Goal: Find specific page/section: Find specific page/section

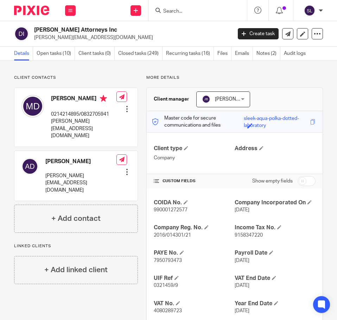
click at [202, 8] on input "Search" at bounding box center [194, 11] width 63 height 6
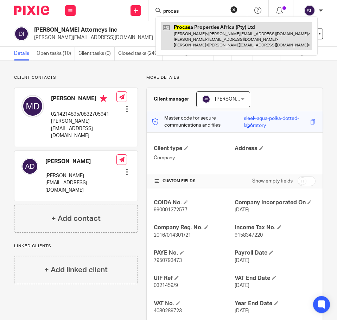
type input "procas"
click at [207, 37] on link at bounding box center [236, 36] width 151 height 28
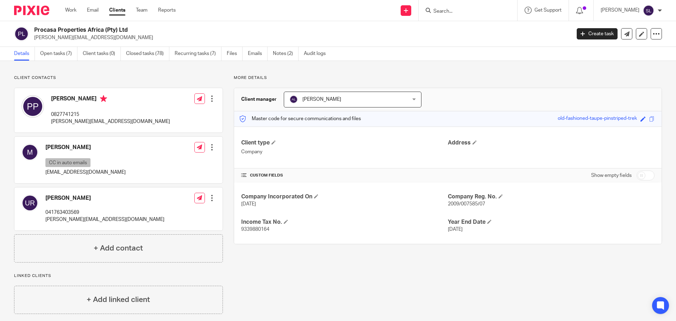
drag, startPoint x: 34, startPoint y: 27, endPoint x: 126, endPoint y: 29, distance: 92.2
click at [126, 29] on h2 "Procasa Properties Africa (Pty) Ltd" at bounding box center [247, 29] width 426 height 7
copy h2 "Procasa Properties Africa (Pty) Ltd"
click at [337, 203] on span "2009/007585/07" at bounding box center [466, 203] width 37 height 5
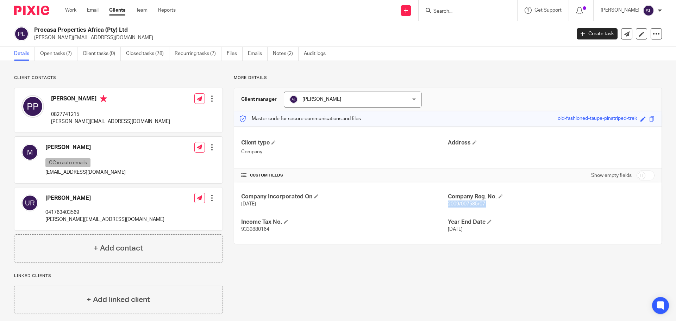
click at [337, 203] on span "2009/007585/07" at bounding box center [466, 203] width 37 height 5
copy p "2009/007585/07"
drag, startPoint x: 35, startPoint y: 29, endPoint x: 129, endPoint y: 31, distance: 94.4
click at [129, 31] on h2 "Procasa Properties Africa (Pty) Ltd" at bounding box center [247, 29] width 426 height 7
copy h2 "Procasa Properties Africa (Pty) Ltd"
